Goal: Task Accomplishment & Management: Complete application form

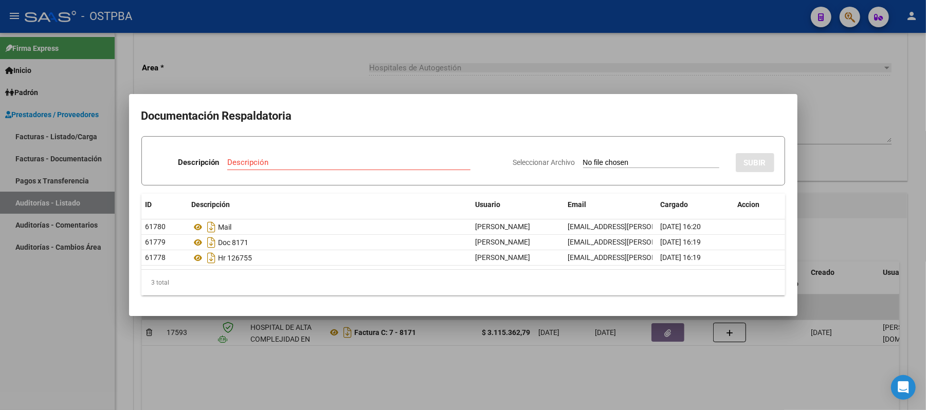
click at [837, 69] on div at bounding box center [463, 205] width 926 height 410
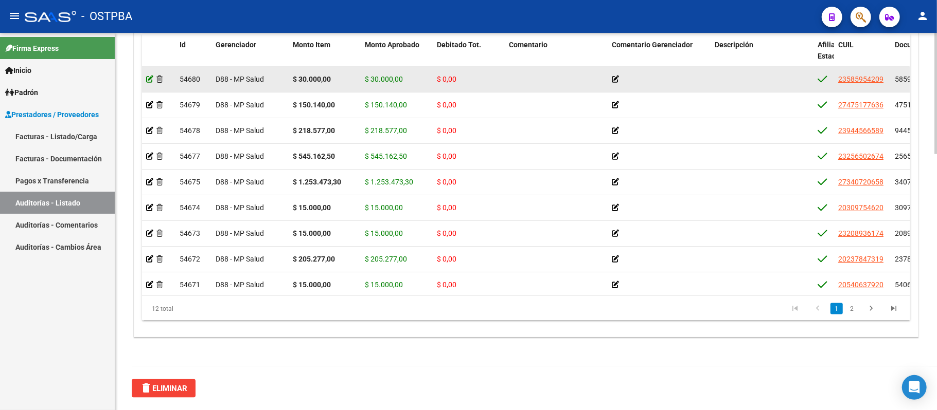
click at [149, 79] on icon at bounding box center [149, 79] width 7 height 7
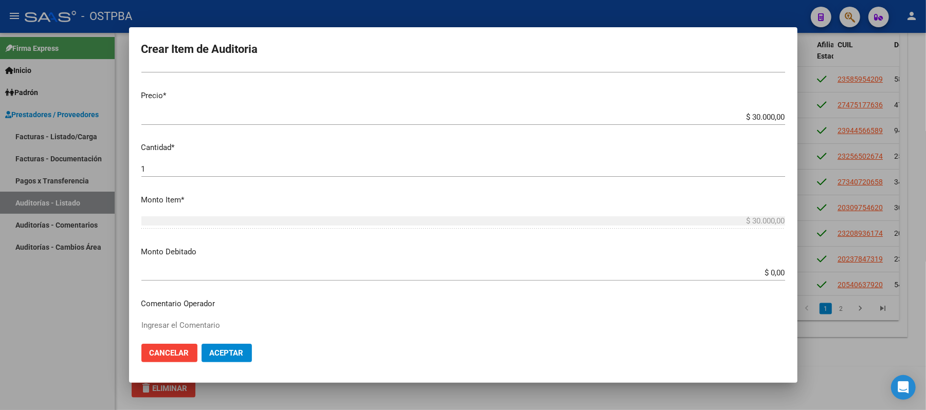
scroll to position [274, 0]
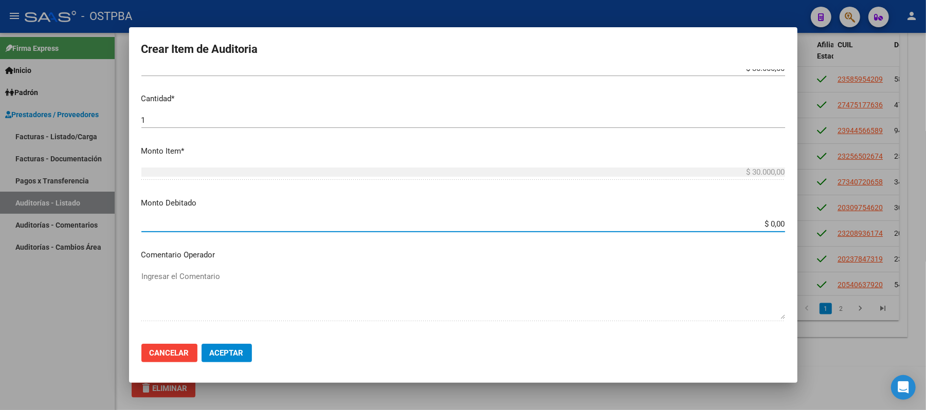
click at [763, 225] on input "$ 0,00" at bounding box center [463, 224] width 644 height 9
type input "$ 30.000,00"
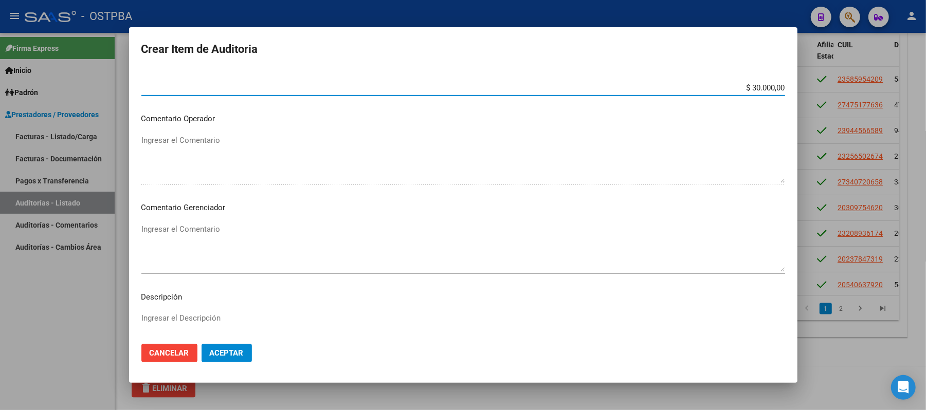
scroll to position [411, 0]
click at [188, 229] on textarea "Ingresar el Comentario" at bounding box center [463, 247] width 644 height 48
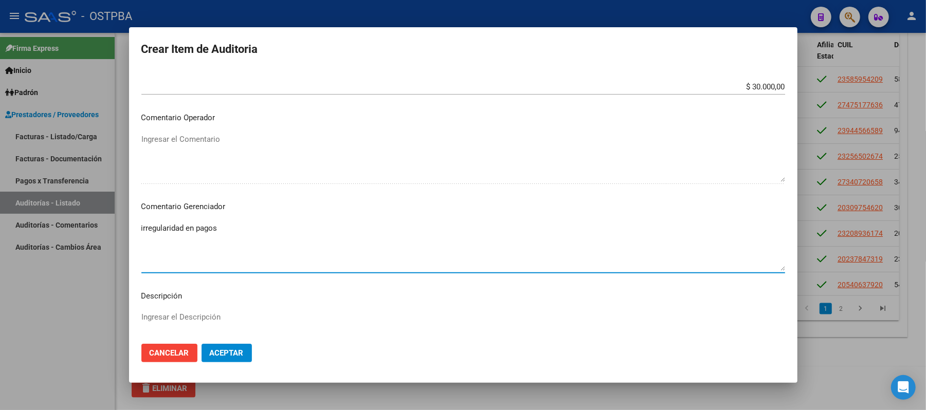
type textarea "irregularidad en pagos"
click at [208, 354] on button "Aceptar" at bounding box center [227, 353] width 50 height 19
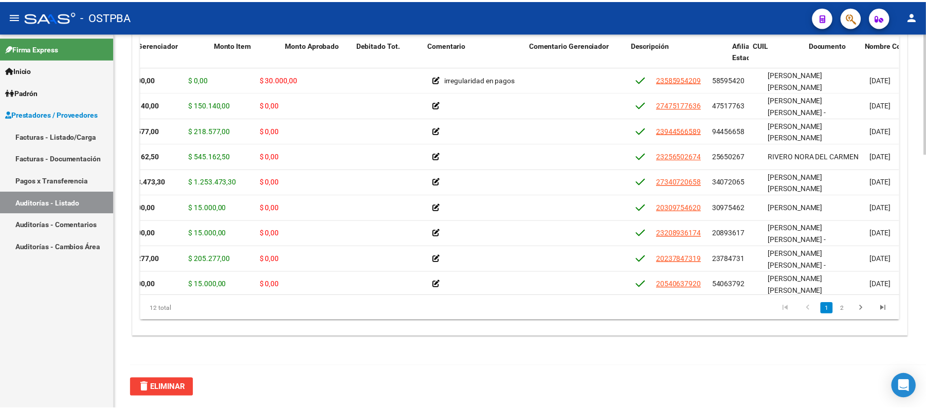
scroll to position [0, 0]
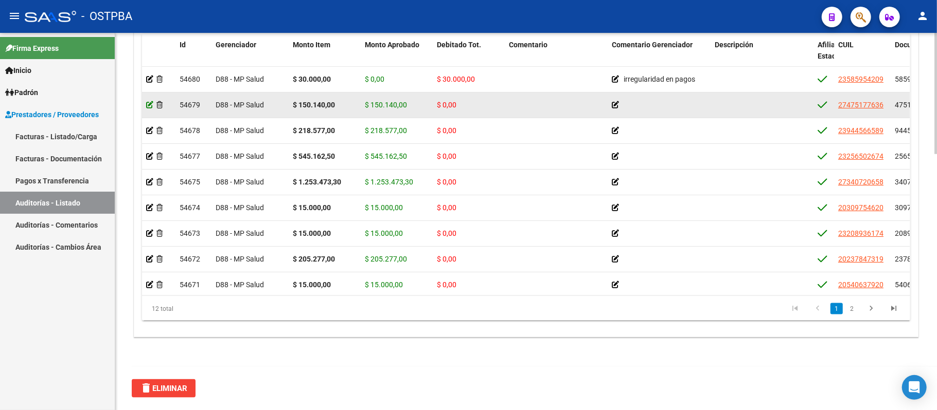
click at [147, 104] on icon at bounding box center [149, 104] width 7 height 7
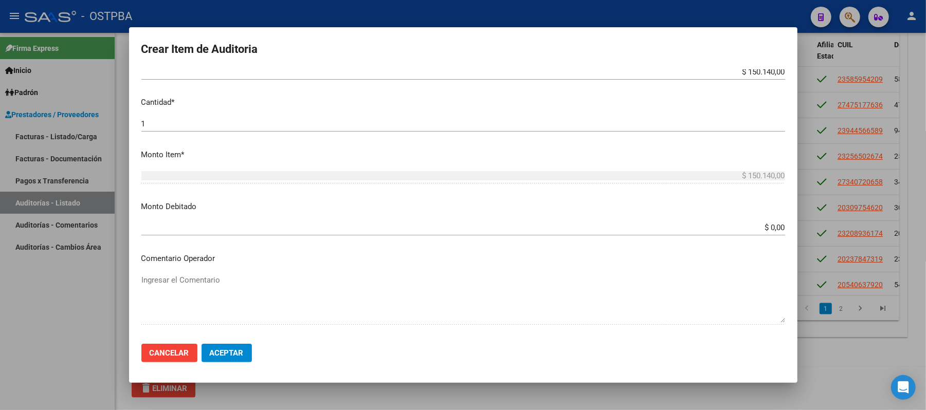
scroll to position [343, 0]
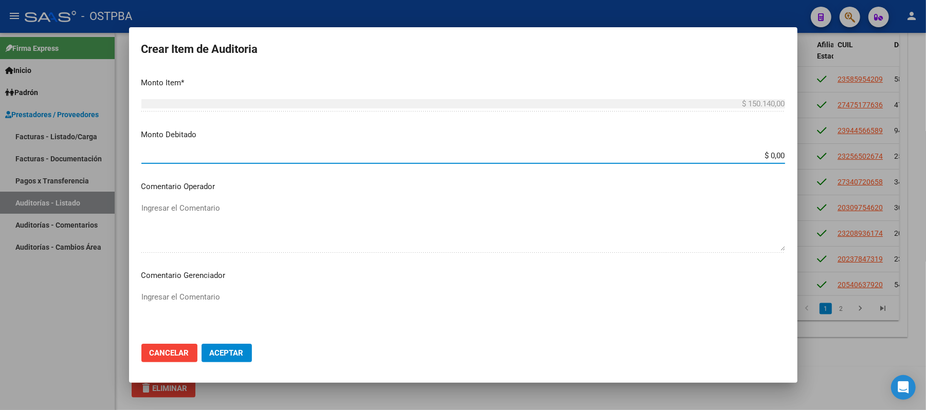
click at [759, 157] on input "$ 0,00" at bounding box center [463, 155] width 644 height 9
type input "$ 150.140,00"
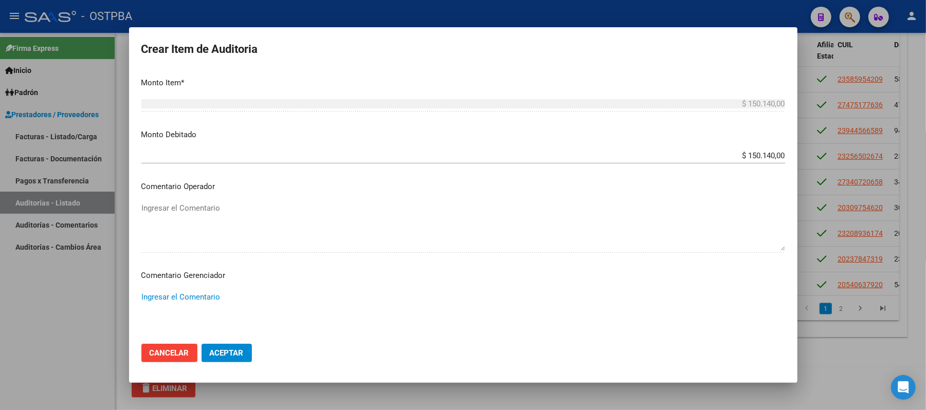
click at [224, 297] on textarea "Ingresar el Comentario" at bounding box center [463, 316] width 644 height 48
type textarea "titular sin adherente"
click at [239, 358] on span "Aceptar" at bounding box center [227, 353] width 34 height 9
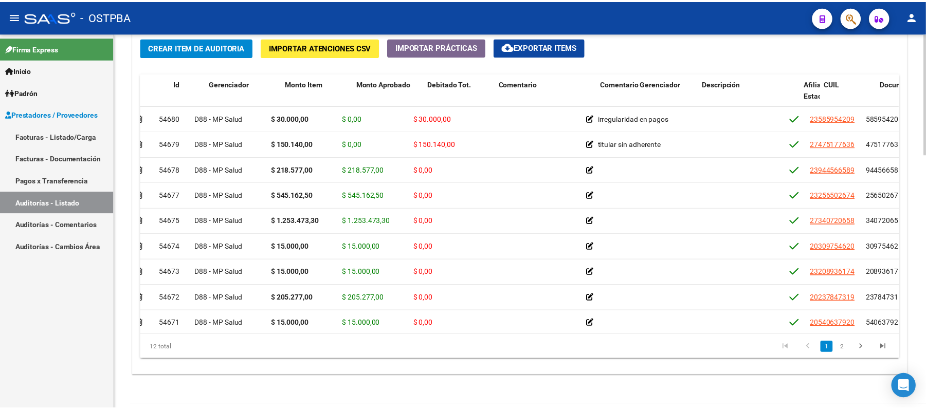
scroll to position [0, 0]
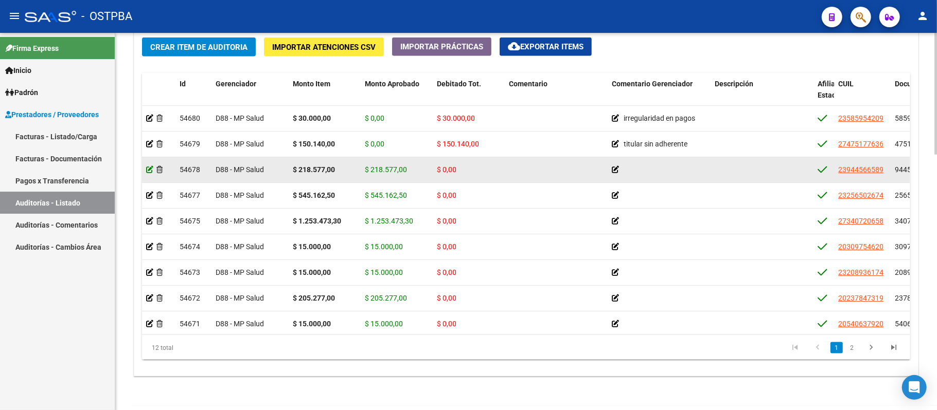
click at [147, 170] on icon at bounding box center [149, 169] width 7 height 7
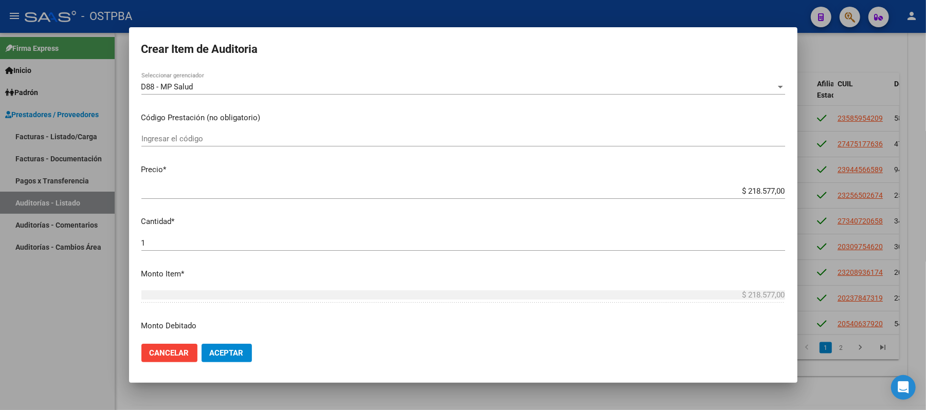
scroll to position [206, 0]
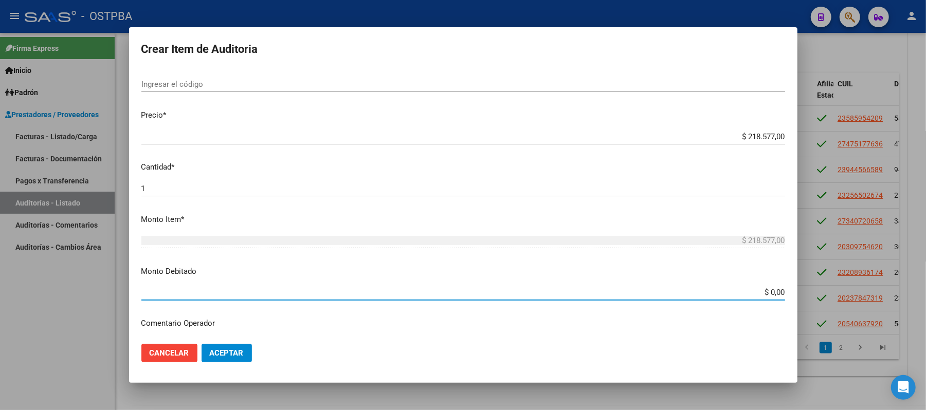
click at [763, 292] on input "$ 0,00" at bounding box center [463, 292] width 644 height 9
type input "$ 218.577,00"
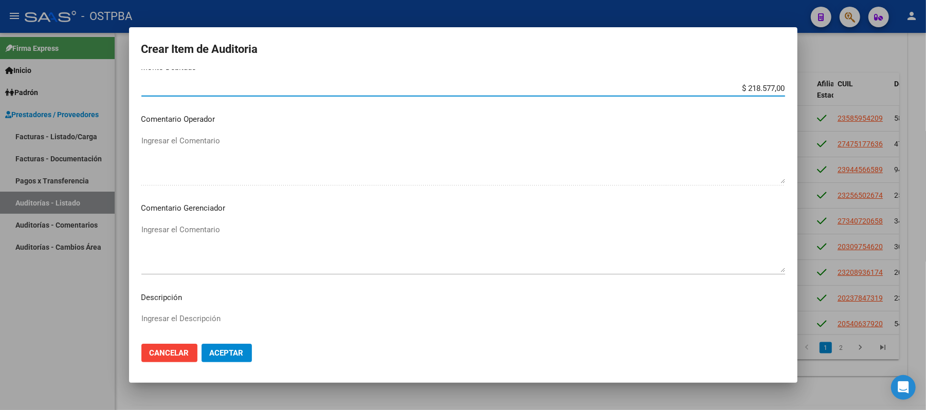
scroll to position [411, 0]
click at [161, 222] on div "Ingresar el Comentario" at bounding box center [463, 247] width 644 height 52
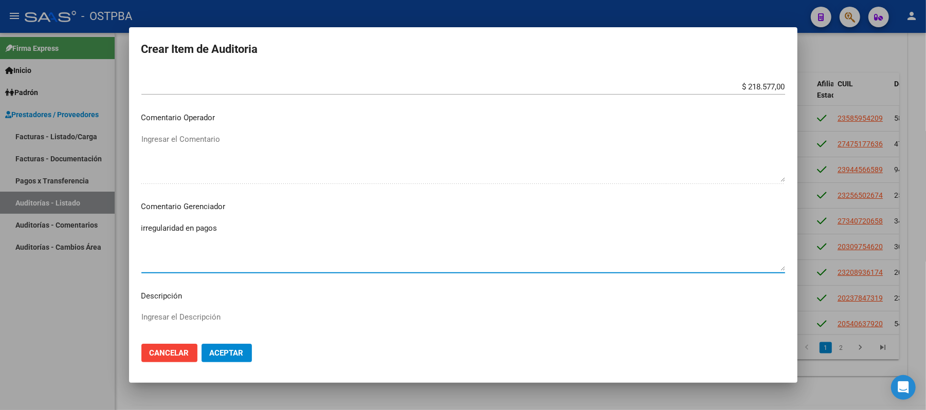
type textarea "irregularidad en pagos"
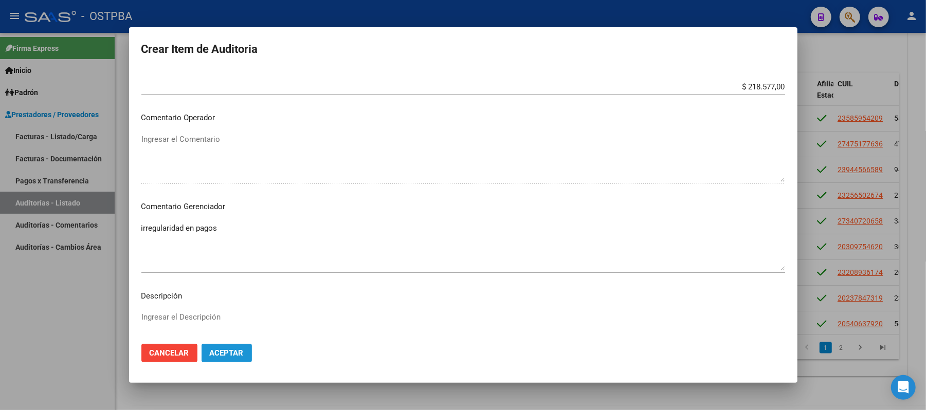
click at [217, 351] on span "Aceptar" at bounding box center [227, 353] width 34 height 9
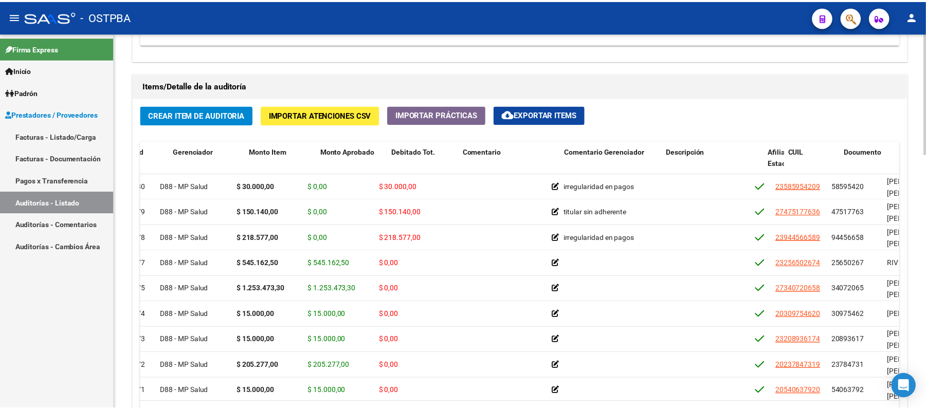
scroll to position [0, 0]
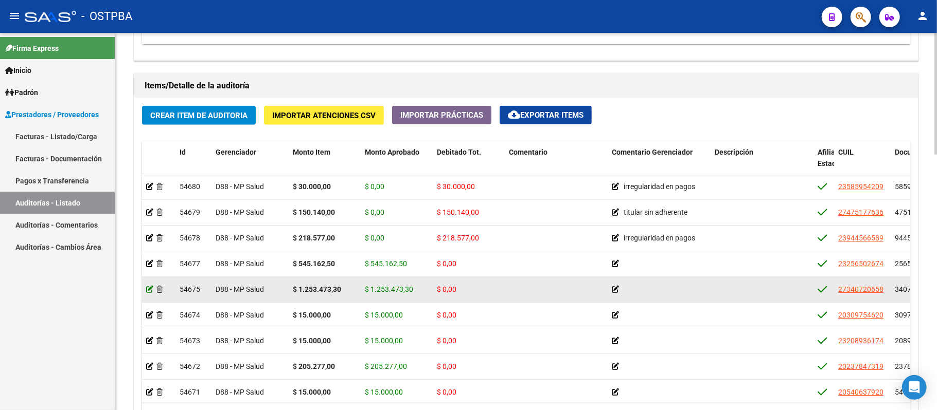
click at [146, 289] on icon at bounding box center [149, 289] width 7 height 7
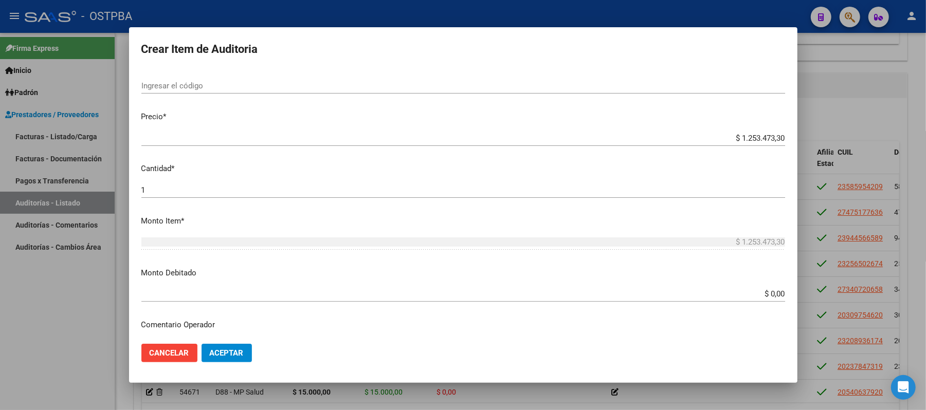
scroll to position [206, 0]
click at [764, 296] on input "$ 0,00" at bounding box center [463, 292] width 644 height 9
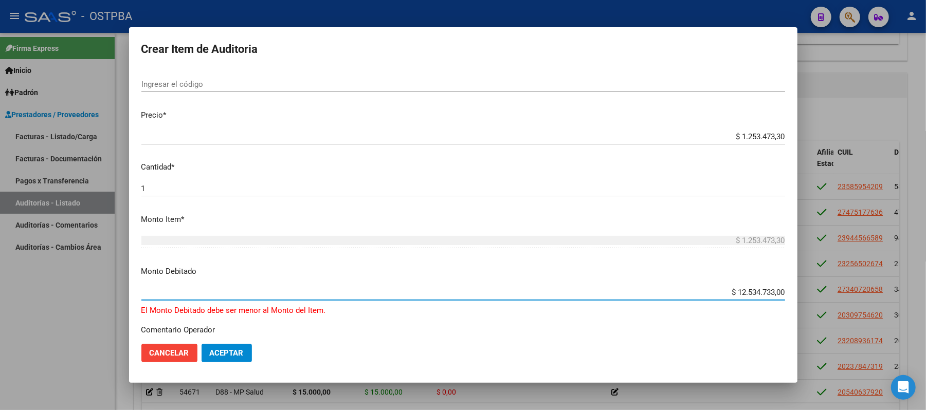
type input "$ 1.253.473,30"
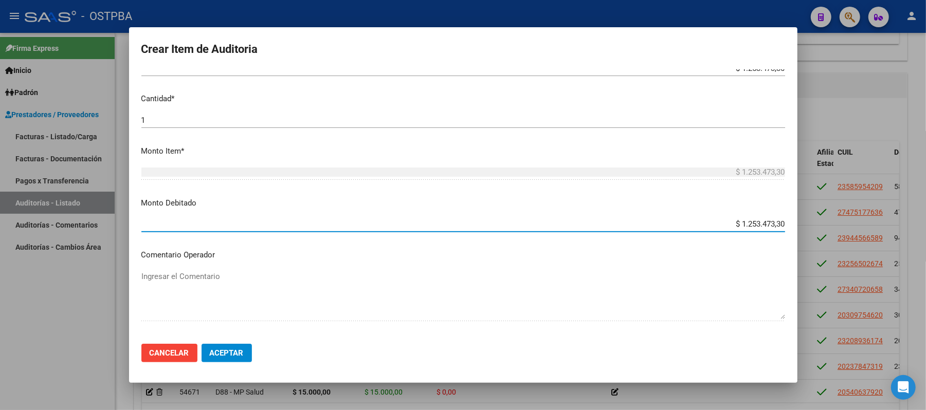
scroll to position [411, 0]
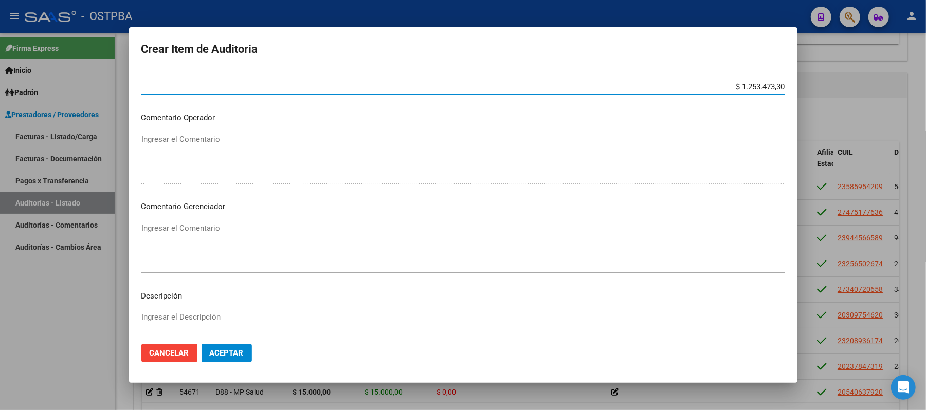
click at [206, 225] on textarea "Ingresar el Comentario" at bounding box center [463, 247] width 644 height 48
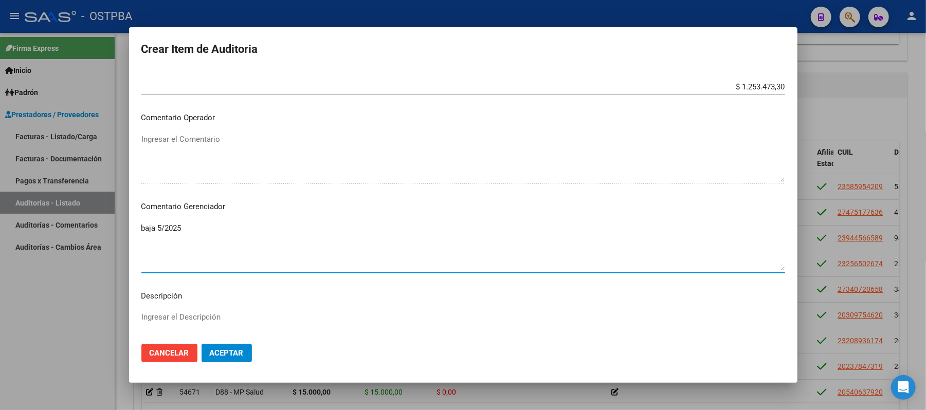
type textarea "baja 5/2025"
click at [215, 356] on span "Aceptar" at bounding box center [227, 353] width 34 height 9
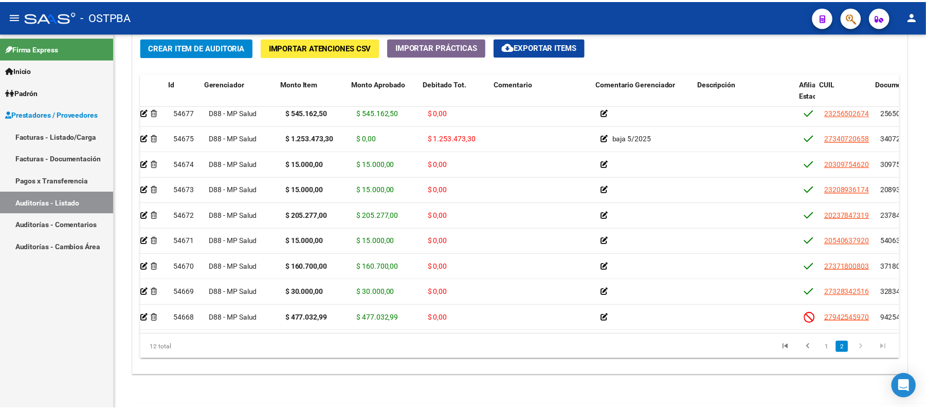
scroll to position [93, 0]
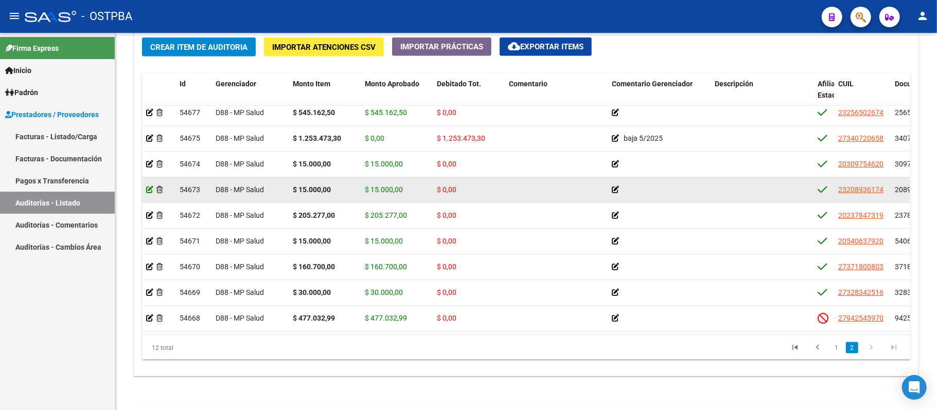
click at [147, 186] on icon at bounding box center [149, 189] width 7 height 7
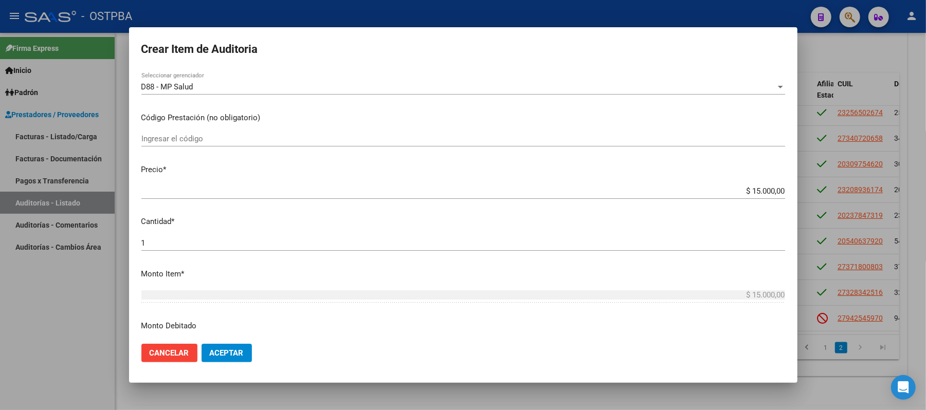
scroll to position [274, 0]
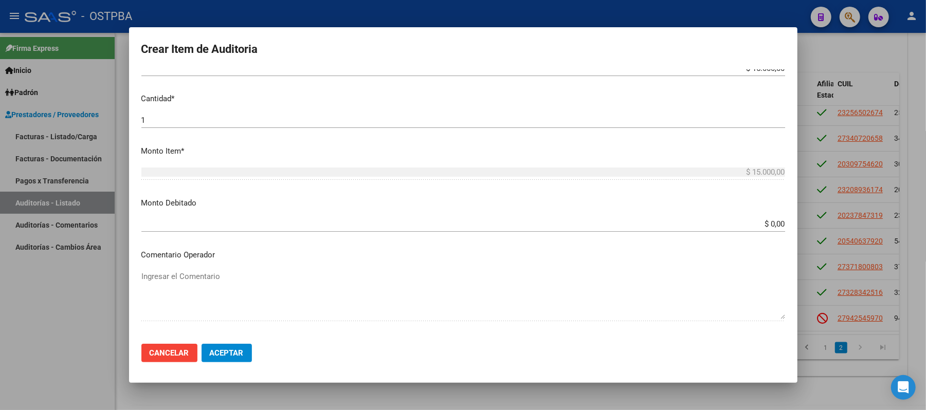
click at [756, 225] on input "$ 0,00" at bounding box center [463, 224] width 644 height 9
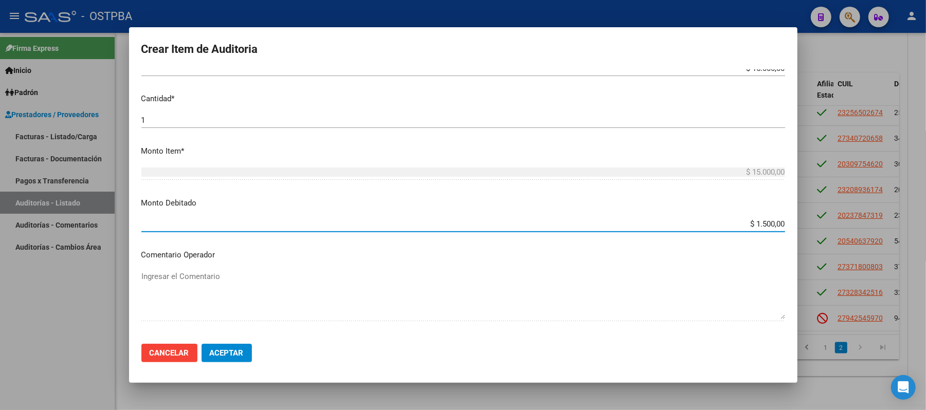
type input "$ 15.000,00"
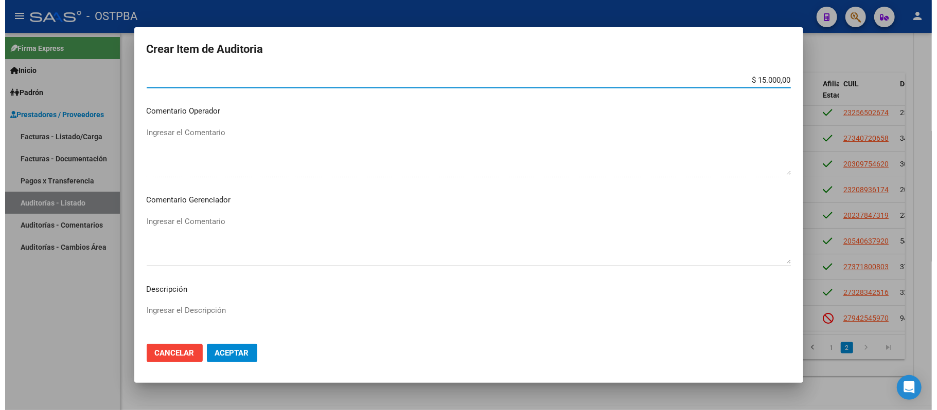
scroll to position [480, 0]
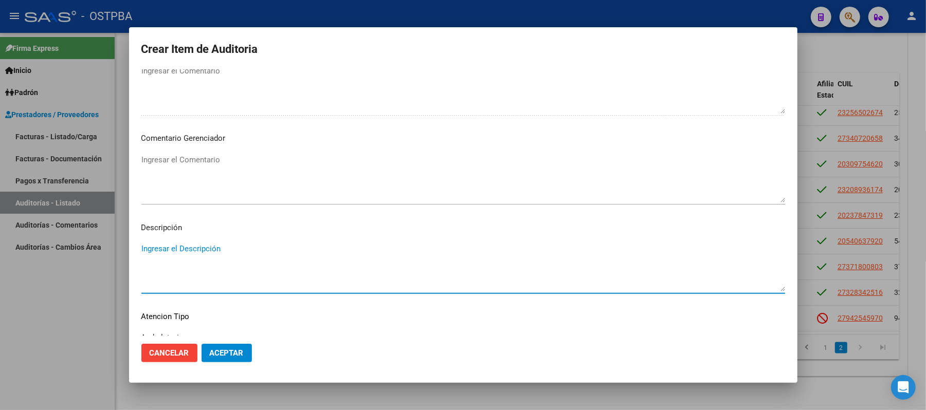
click at [159, 249] on textarea "Ingresar el Descripción" at bounding box center [463, 267] width 644 height 48
click at [194, 161] on textarea "Ingresar el Comentario" at bounding box center [463, 178] width 644 height 48
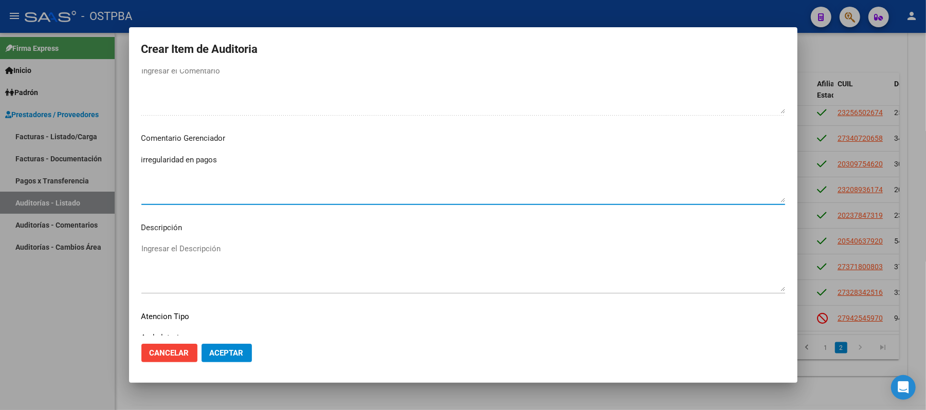
type textarea "irregularidad en pagos"
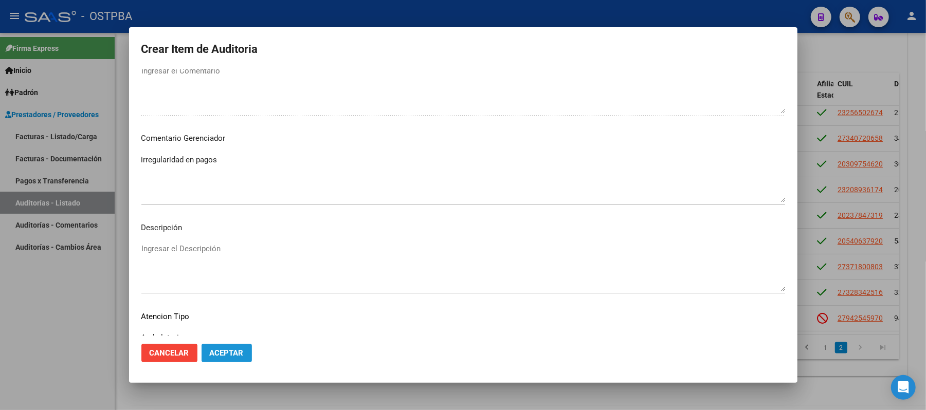
click at [237, 349] on span "Aceptar" at bounding box center [227, 353] width 34 height 9
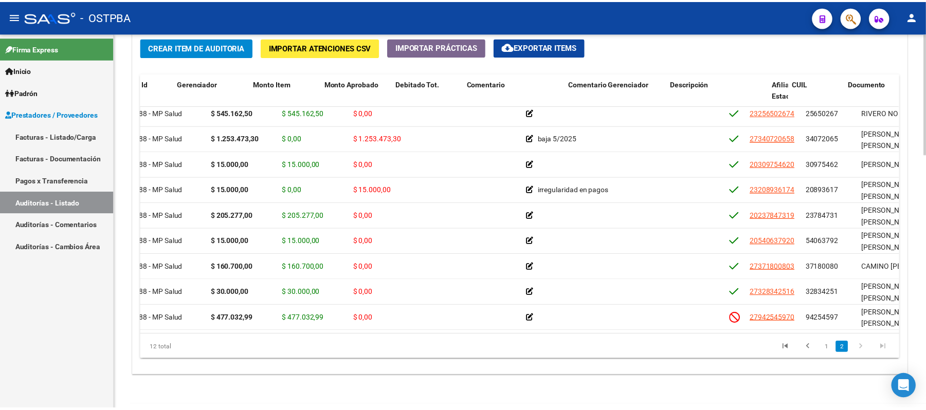
scroll to position [93, 0]
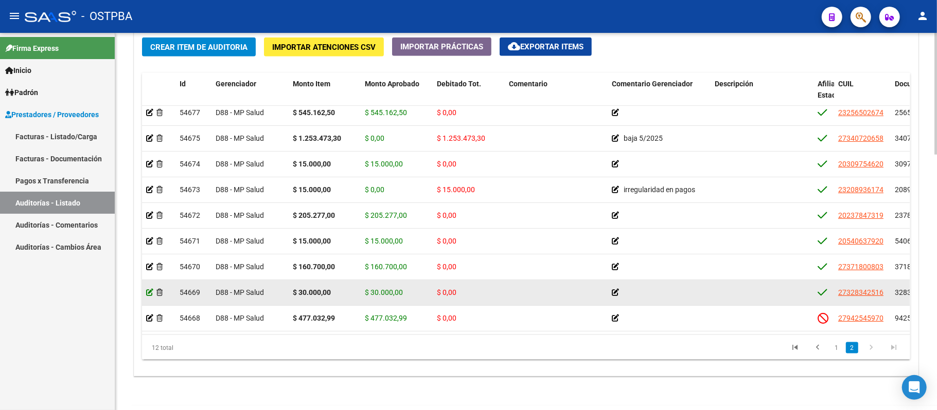
click at [149, 289] on icon at bounding box center [149, 292] width 7 height 7
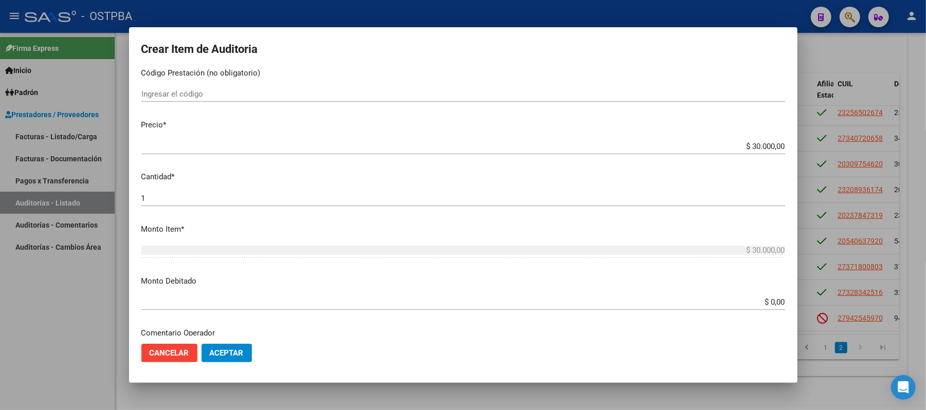
scroll to position [274, 0]
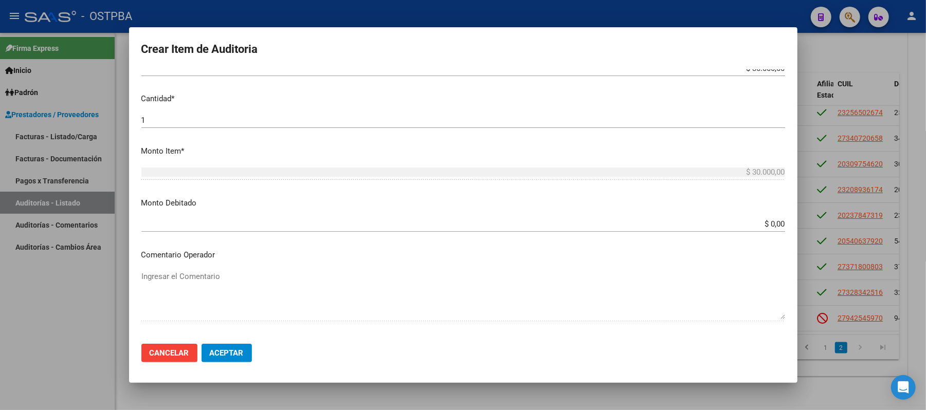
click at [759, 226] on input "$ 0,00" at bounding box center [463, 224] width 644 height 9
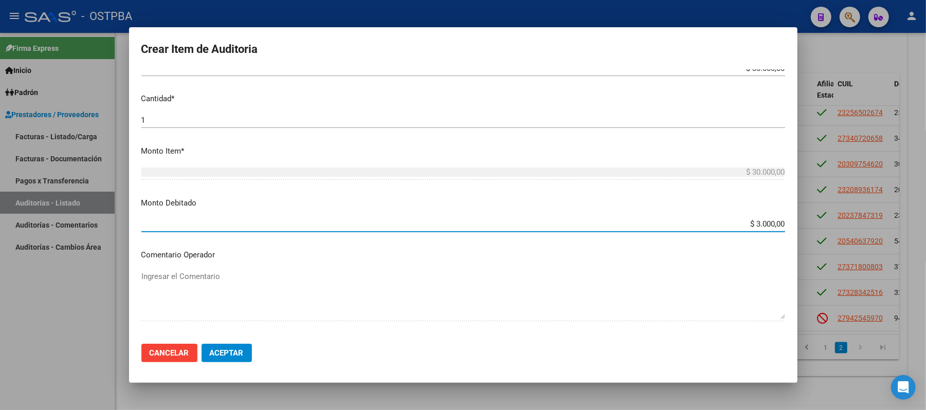
type input "$ 30.000,00"
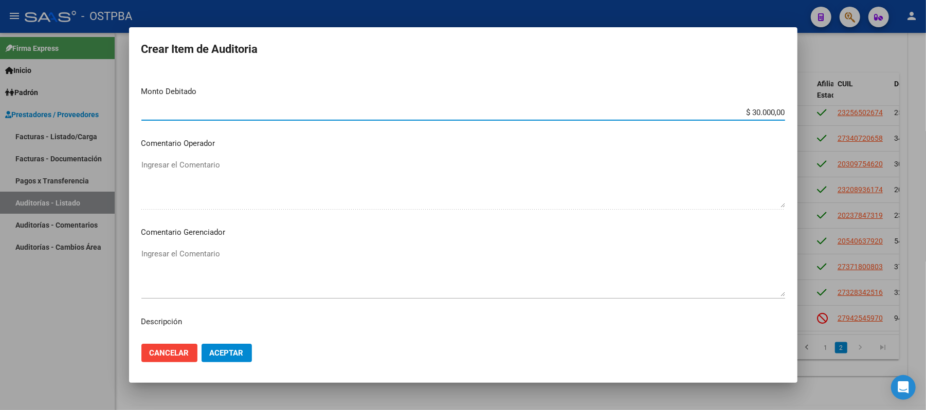
scroll to position [411, 0]
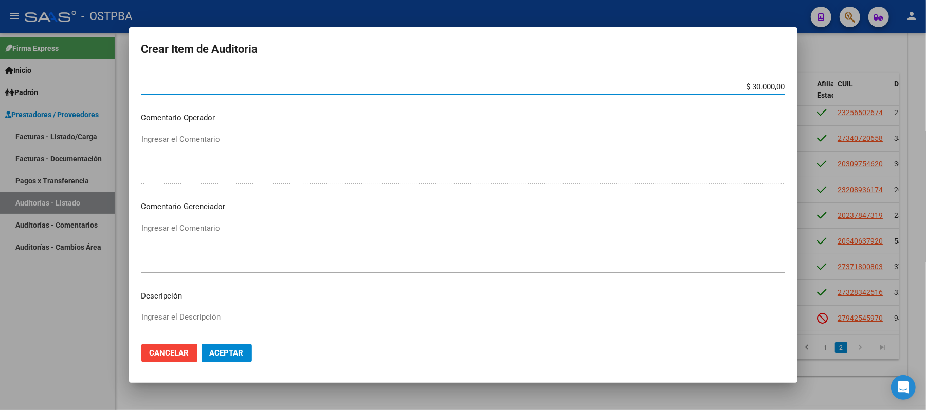
click at [172, 233] on textarea "Ingresar el Comentario" at bounding box center [463, 247] width 644 height 48
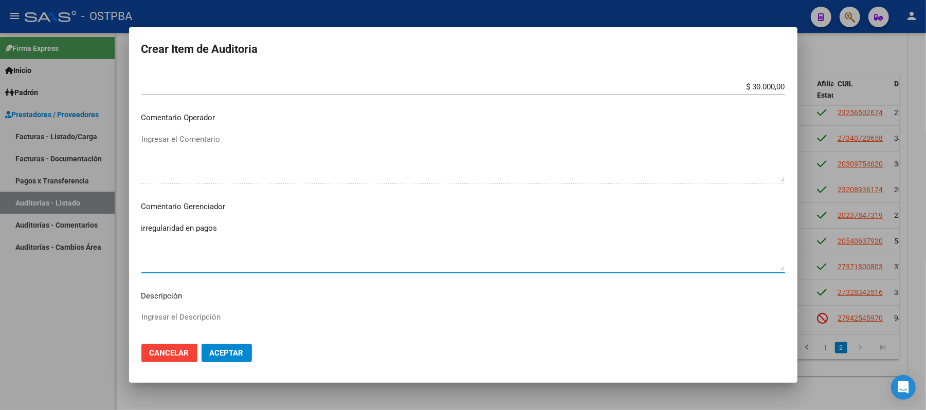
type textarea "irregularidad en pagos"
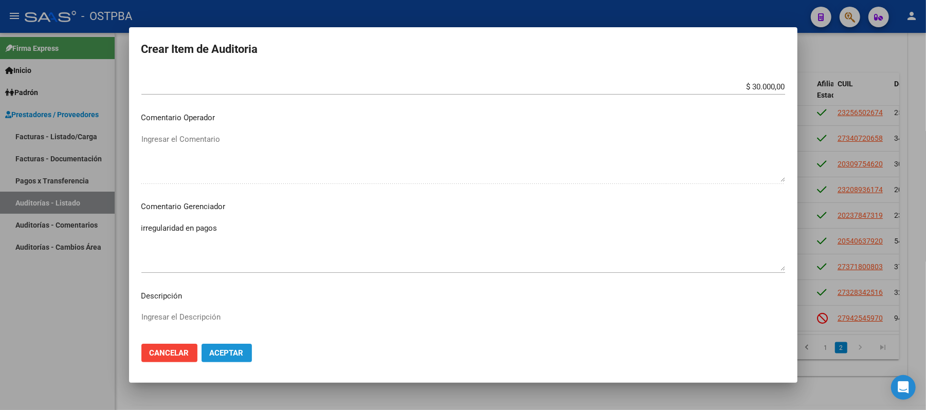
click at [235, 357] on span "Aceptar" at bounding box center [227, 353] width 34 height 9
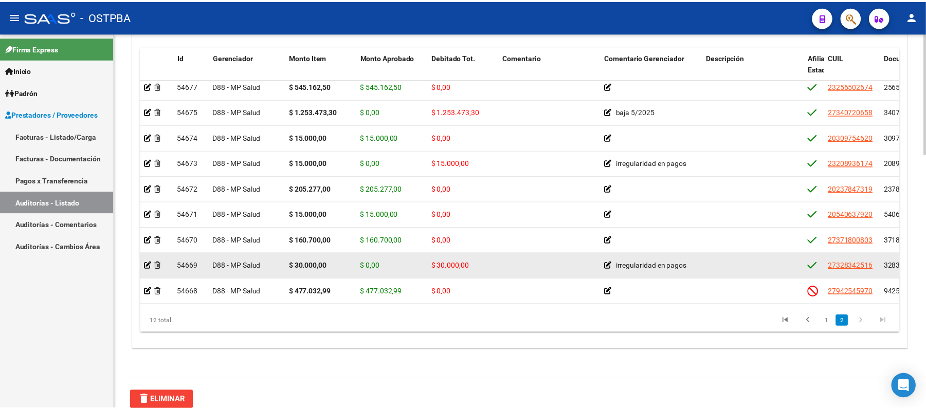
scroll to position [794, 0]
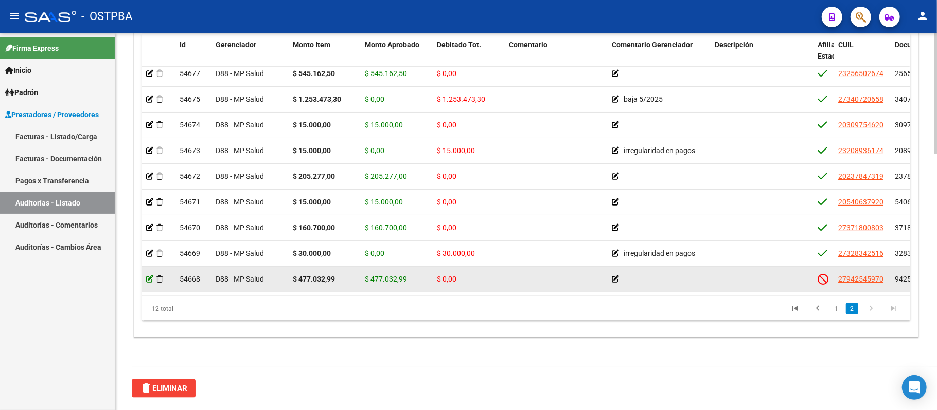
click at [151, 276] on icon at bounding box center [149, 279] width 7 height 7
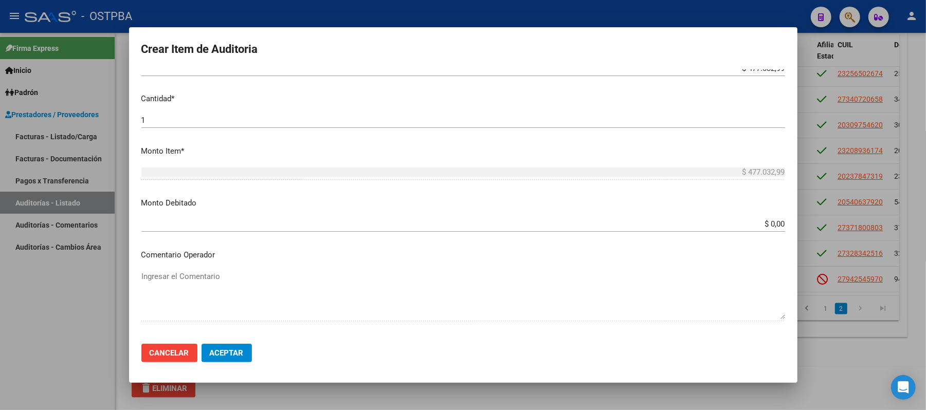
scroll to position [343, 0]
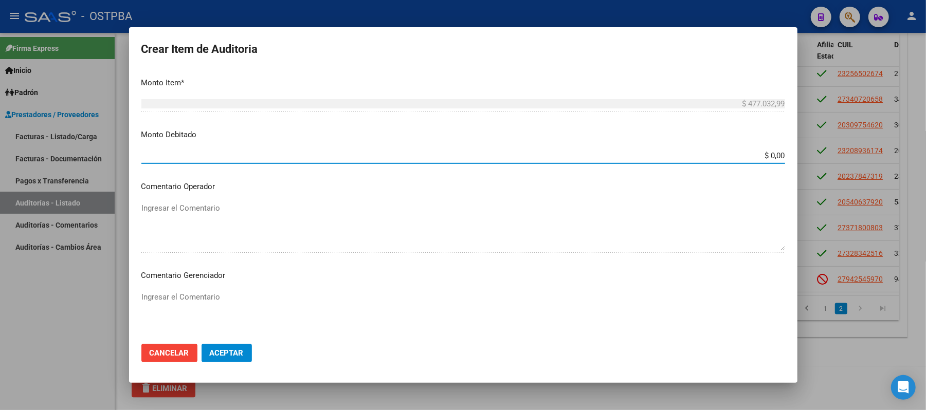
click at [763, 158] on input "$ 0,00" at bounding box center [463, 155] width 644 height 9
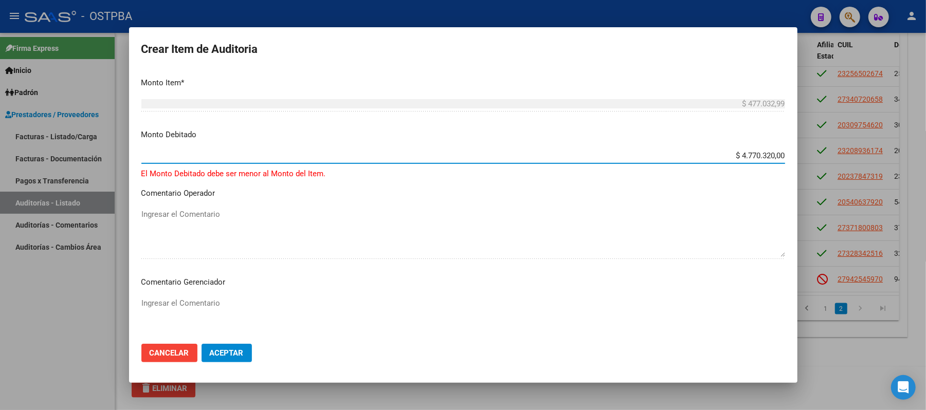
type input "$ 477.032,00"
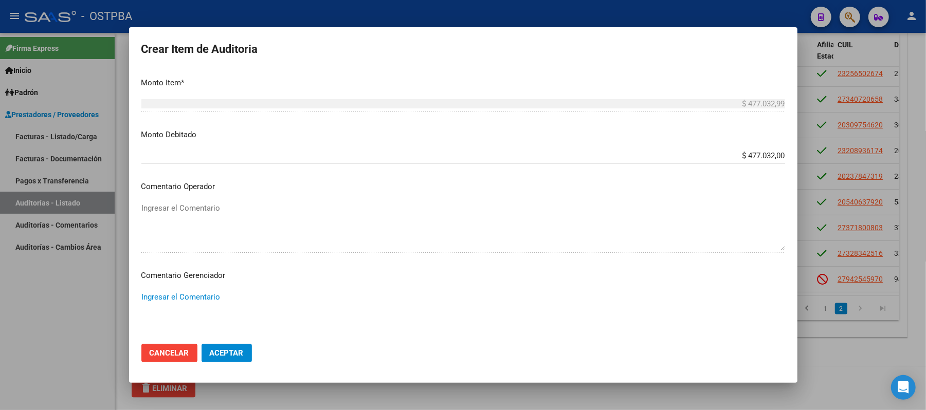
click at [165, 297] on textarea "Ingresar el Comentario" at bounding box center [463, 316] width 644 height 48
type textarea "sin pagos actuales"
click at [208, 344] on button "Aceptar" at bounding box center [227, 353] width 50 height 19
